Goal: Check status: Check status

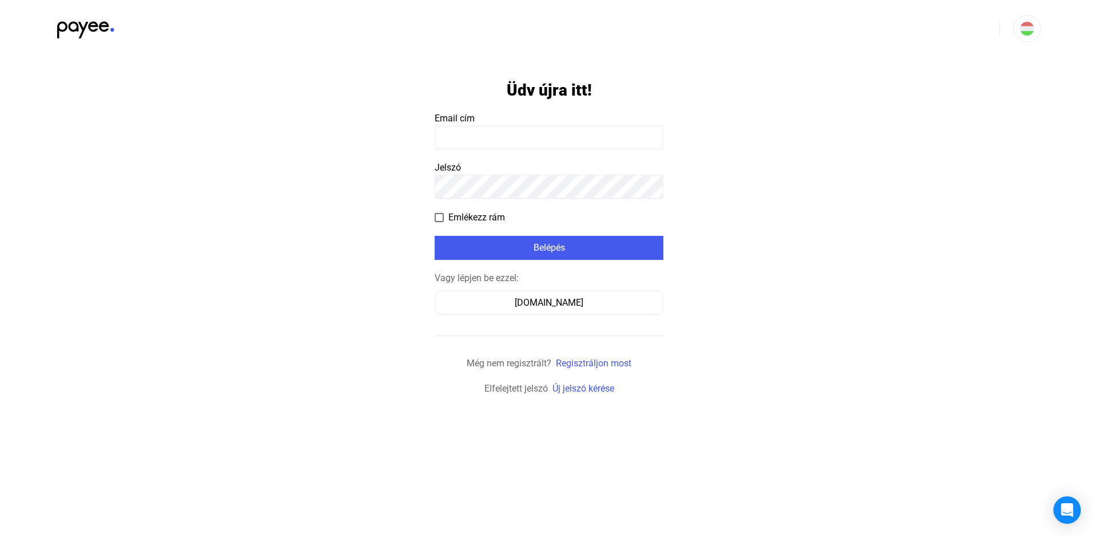
click at [504, 143] on input at bounding box center [549, 137] width 229 height 24
click at [476, 138] on input at bounding box center [549, 137] width 229 height 24
type input "**********"
drag, startPoint x: 385, startPoint y: 268, endPoint x: 420, endPoint y: 262, distance: 36.0
click at [384, 267] on app-form-template "**********" at bounding box center [549, 226] width 1098 height 338
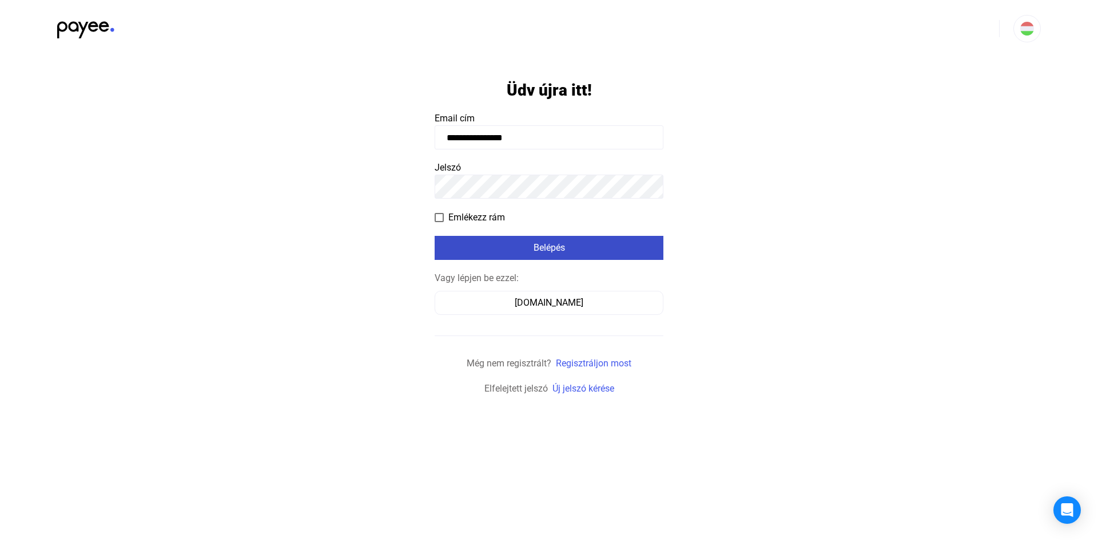
click at [485, 250] on div "Belépés" at bounding box center [549, 248] width 222 height 14
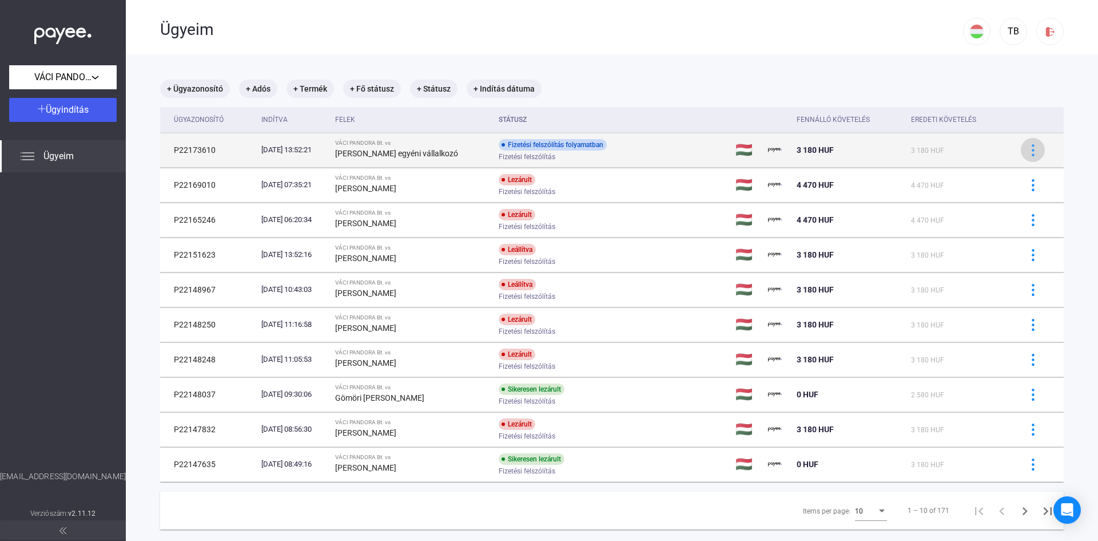
click at [1027, 150] on img at bounding box center [1033, 150] width 12 height 12
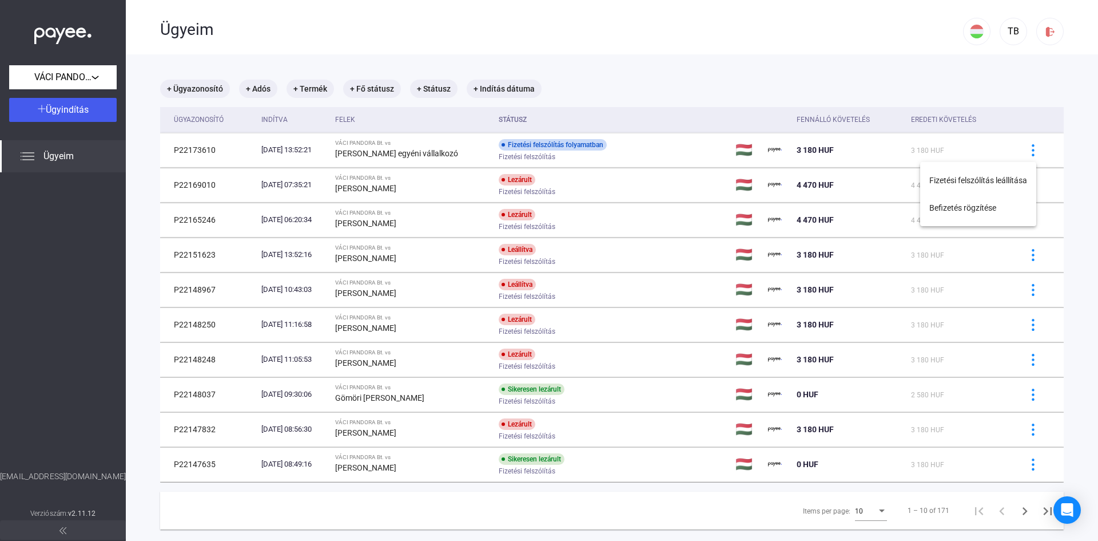
click at [581, 155] on div at bounding box center [549, 270] width 1098 height 541
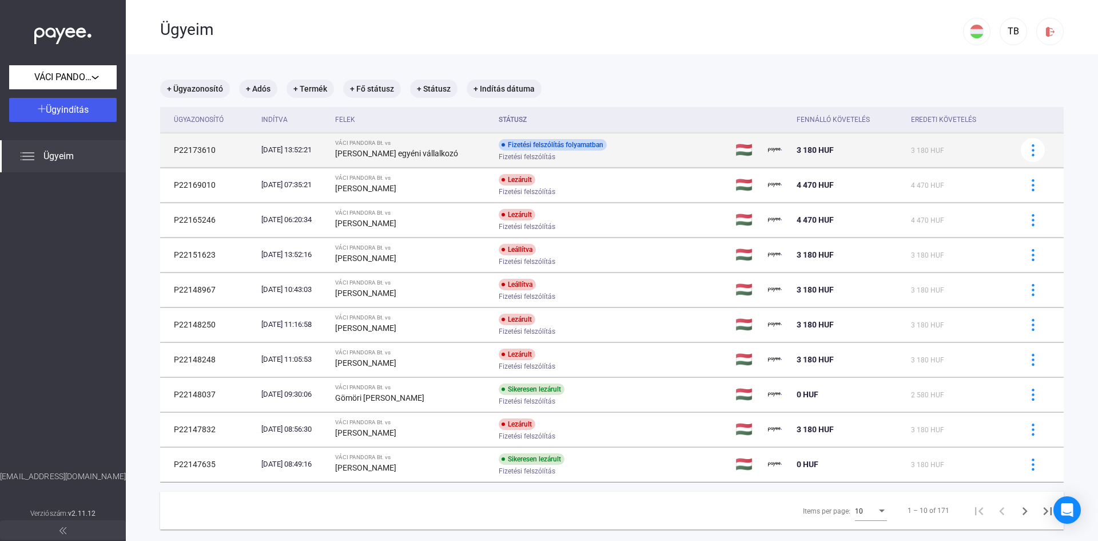
click at [416, 154] on strong "[PERSON_NAME] egyéni vállalkozó" at bounding box center [396, 153] width 123 height 9
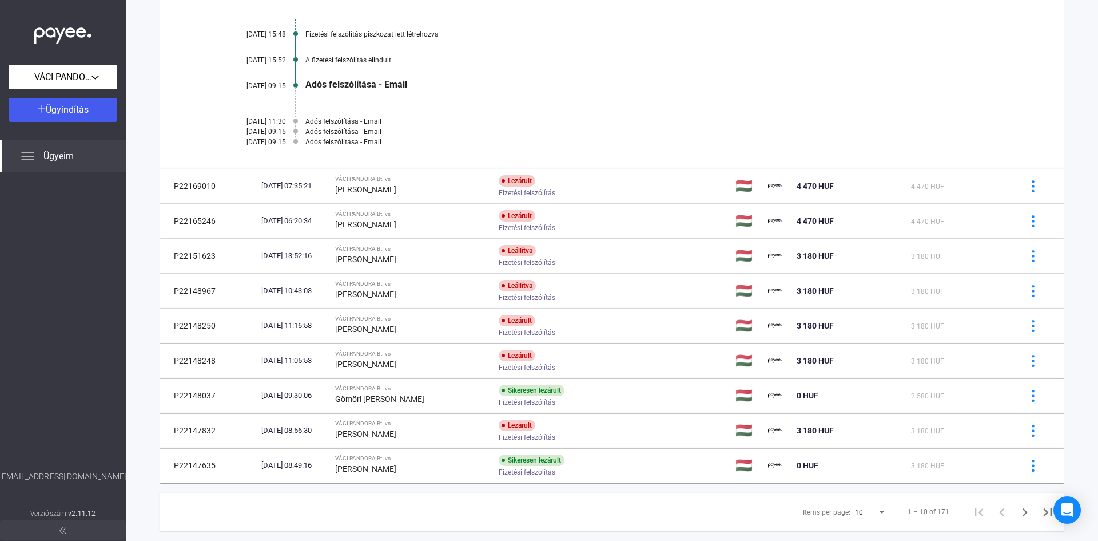
scroll to position [57, 0]
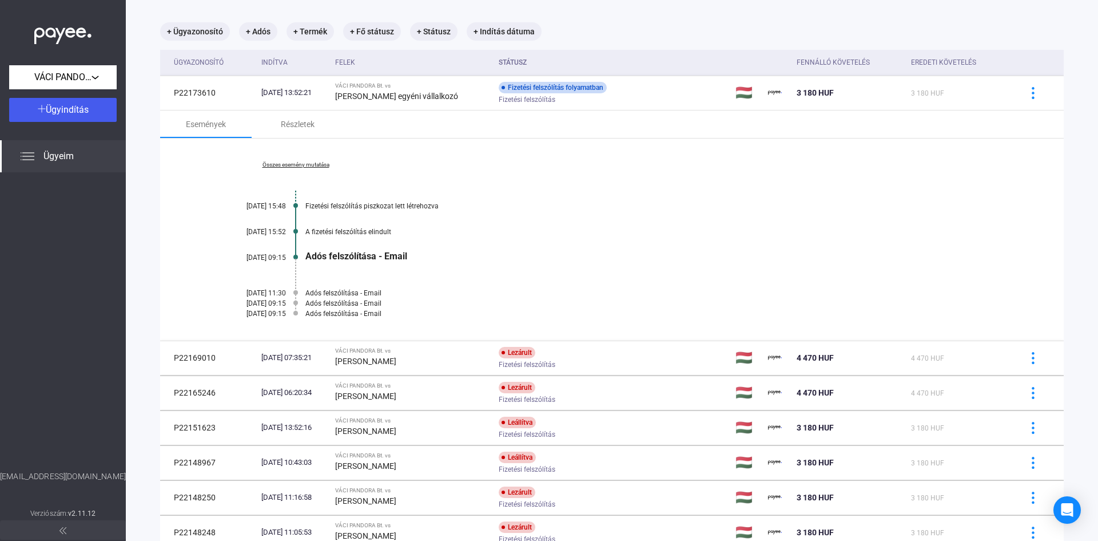
click at [307, 164] on link "Összes esemény mutatása" at bounding box center [295, 164] width 157 height 7
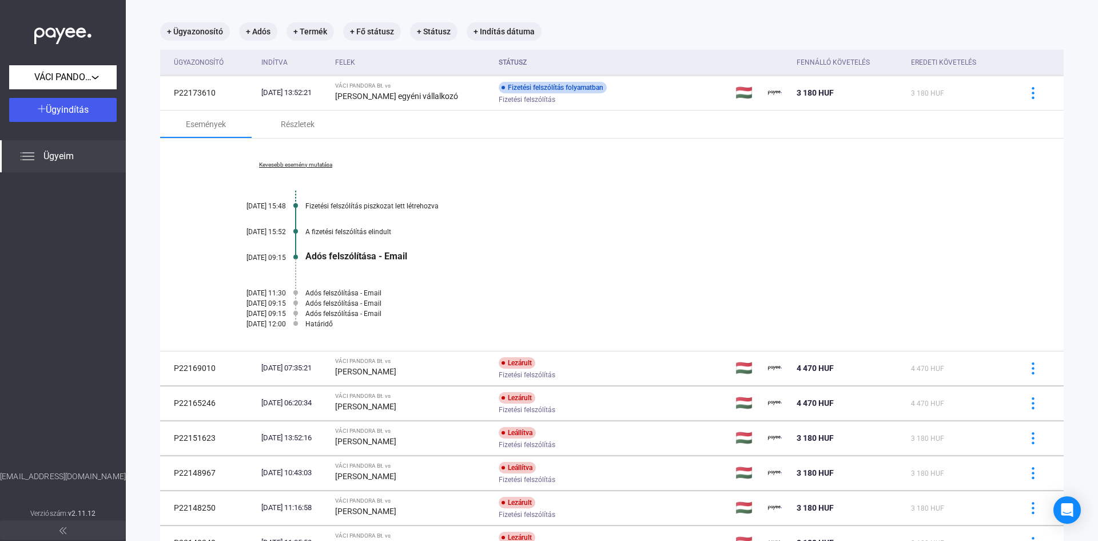
click at [307, 164] on link "Kevesebb esemény mutatása" at bounding box center [295, 164] width 157 height 7
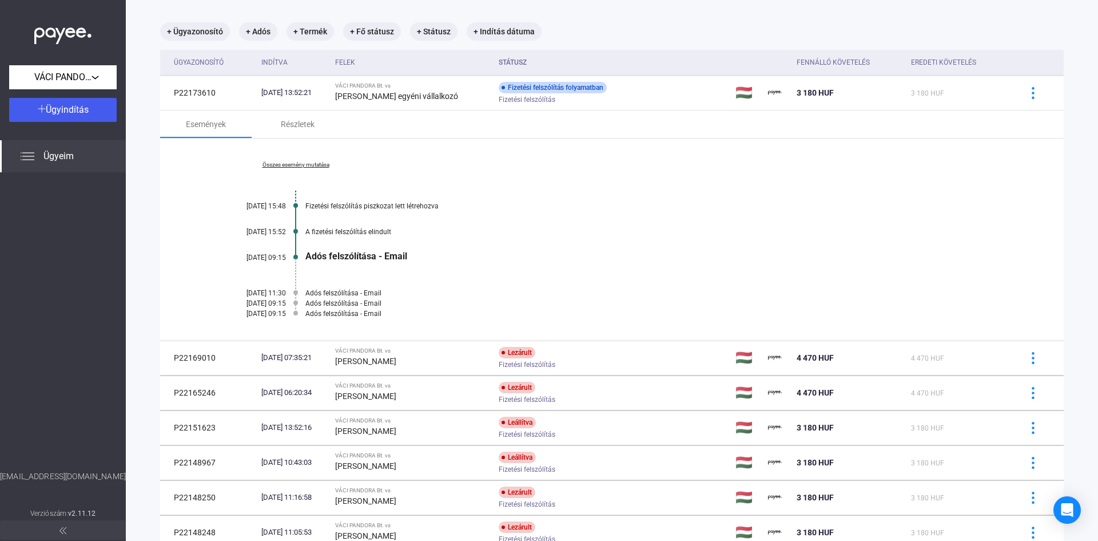
click at [307, 164] on link "Összes esemény mutatása" at bounding box center [295, 164] width 157 height 7
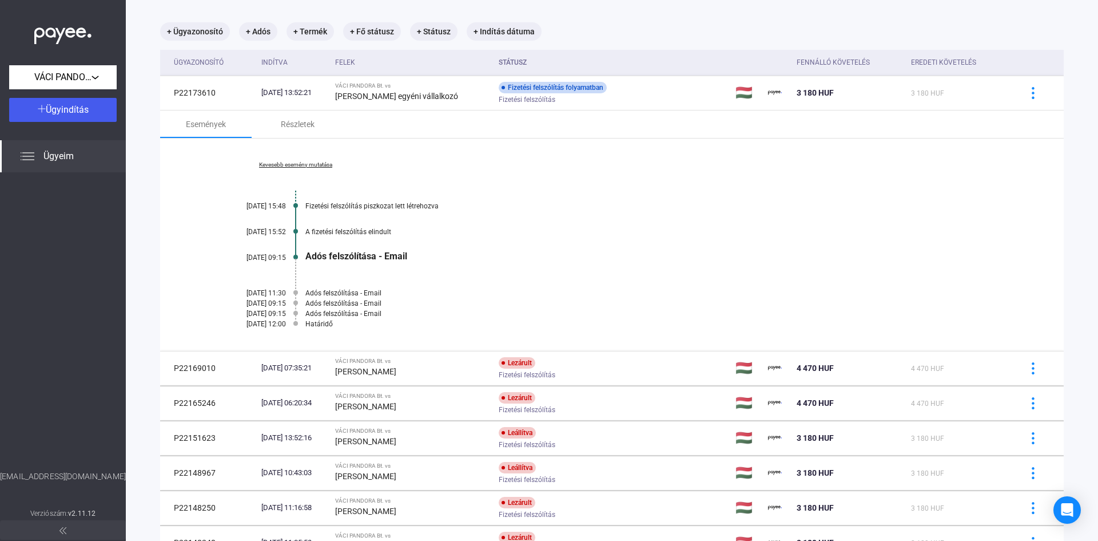
click at [307, 164] on link "Kevesebb esemény mutatása" at bounding box center [295, 164] width 157 height 7
